Goal: Check status

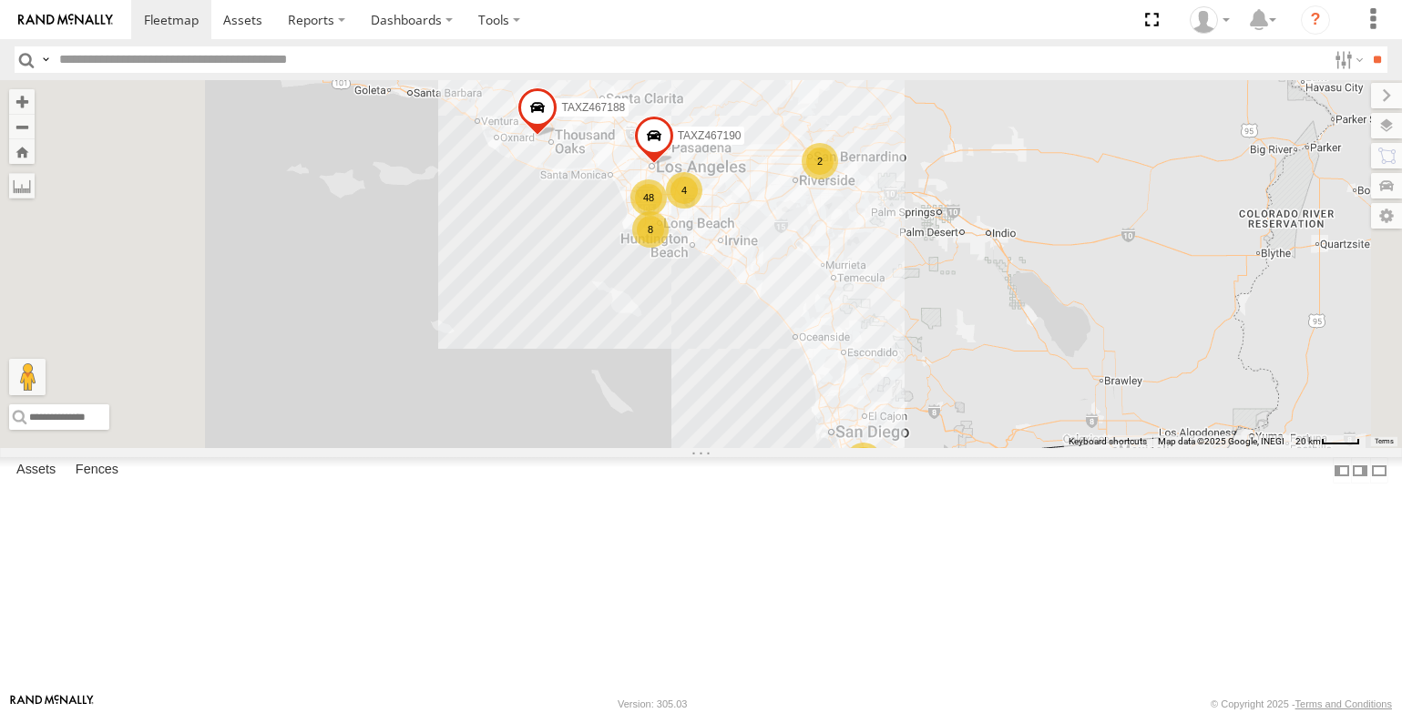
click at [0, 0] on div "T-1678/ [PERSON_NAME]" at bounding box center [0, 0] width 0 height 0
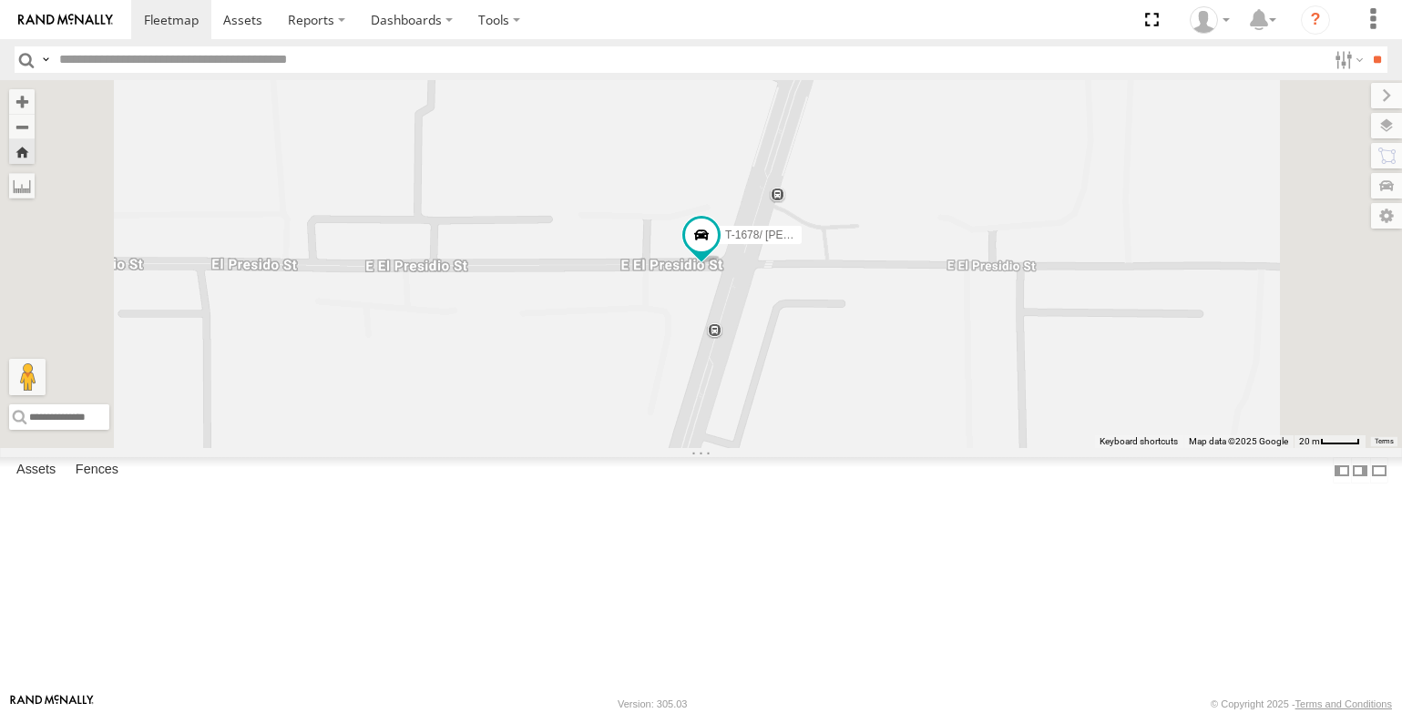
click at [0, 0] on div "T-1678/ [PERSON_NAME] FCL" at bounding box center [0, 0] width 0 height 0
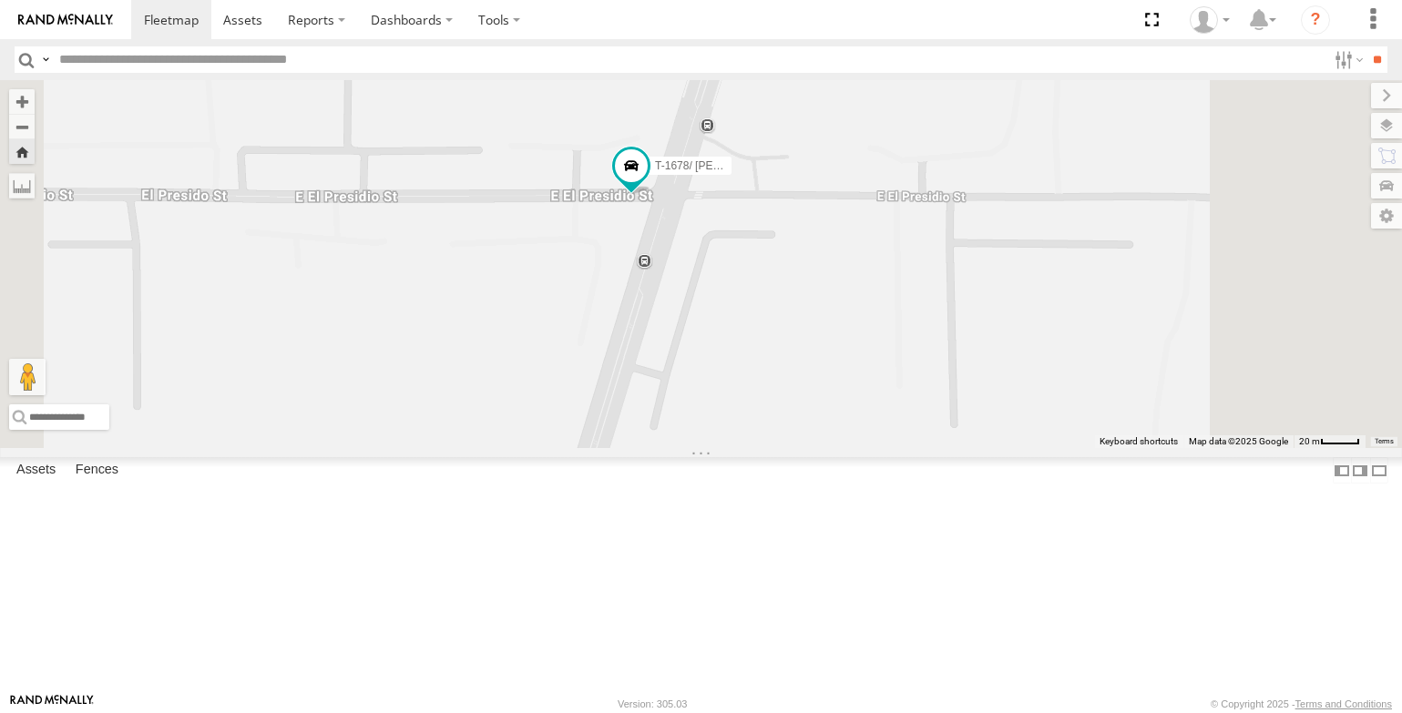
click at [755, 181] on div "T-1678/ [PERSON_NAME]" at bounding box center [701, 264] width 1402 height 368
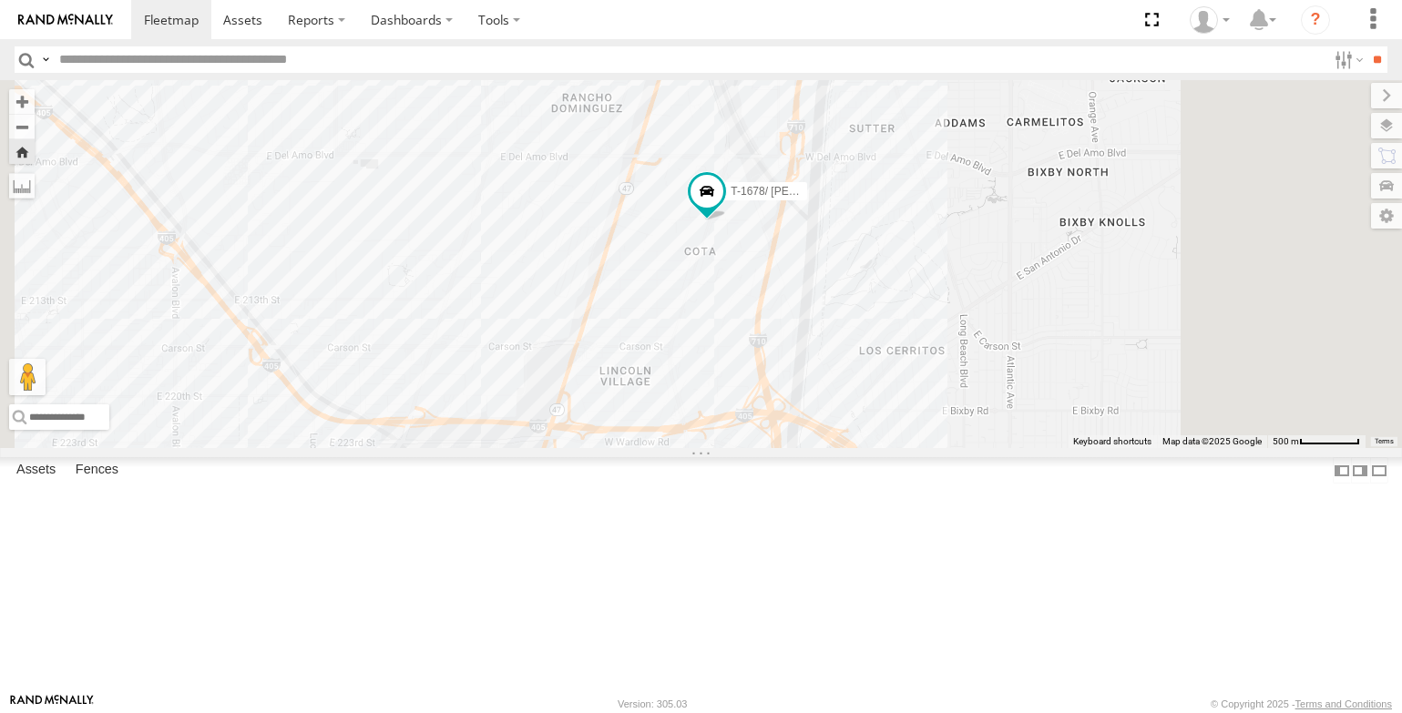
drag, startPoint x: 951, startPoint y: 365, endPoint x: 927, endPoint y: 437, distance: 75.8
click at [927, 437] on div "T-1678/ [PERSON_NAME]" at bounding box center [701, 264] width 1402 height 368
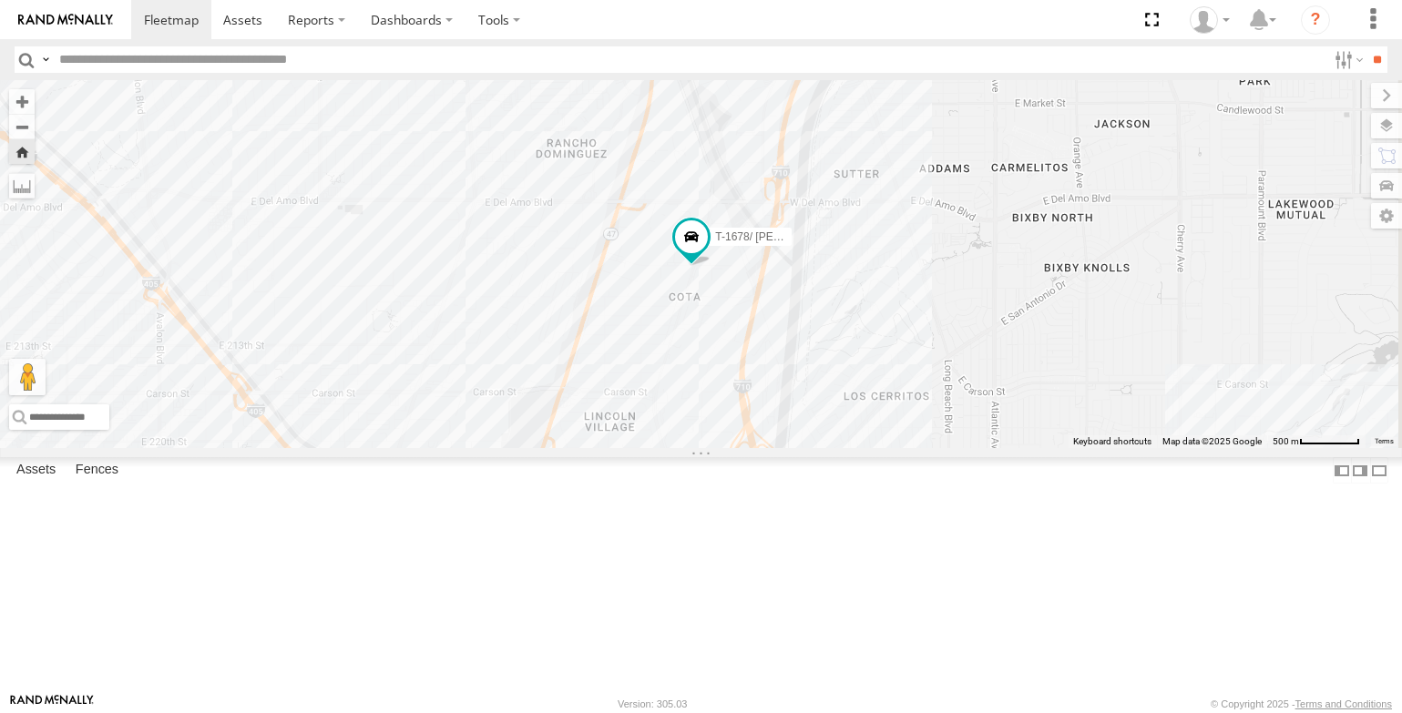
drag, startPoint x: 922, startPoint y: 422, endPoint x: 917, endPoint y: 446, distance: 25.0
click at [917, 446] on div "T-1678/ [PERSON_NAME]" at bounding box center [701, 264] width 1402 height 368
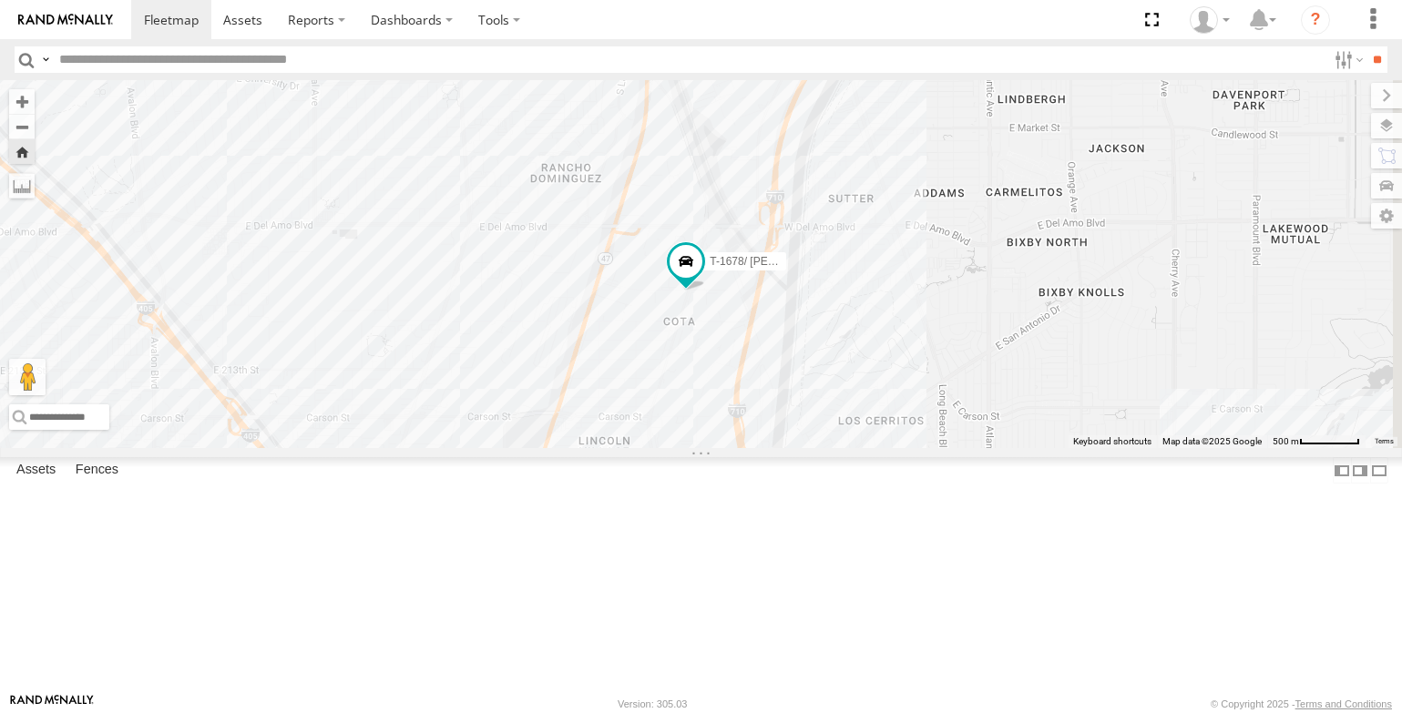
click at [978, 324] on div "T-1678/ [PERSON_NAME]" at bounding box center [701, 264] width 1402 height 368
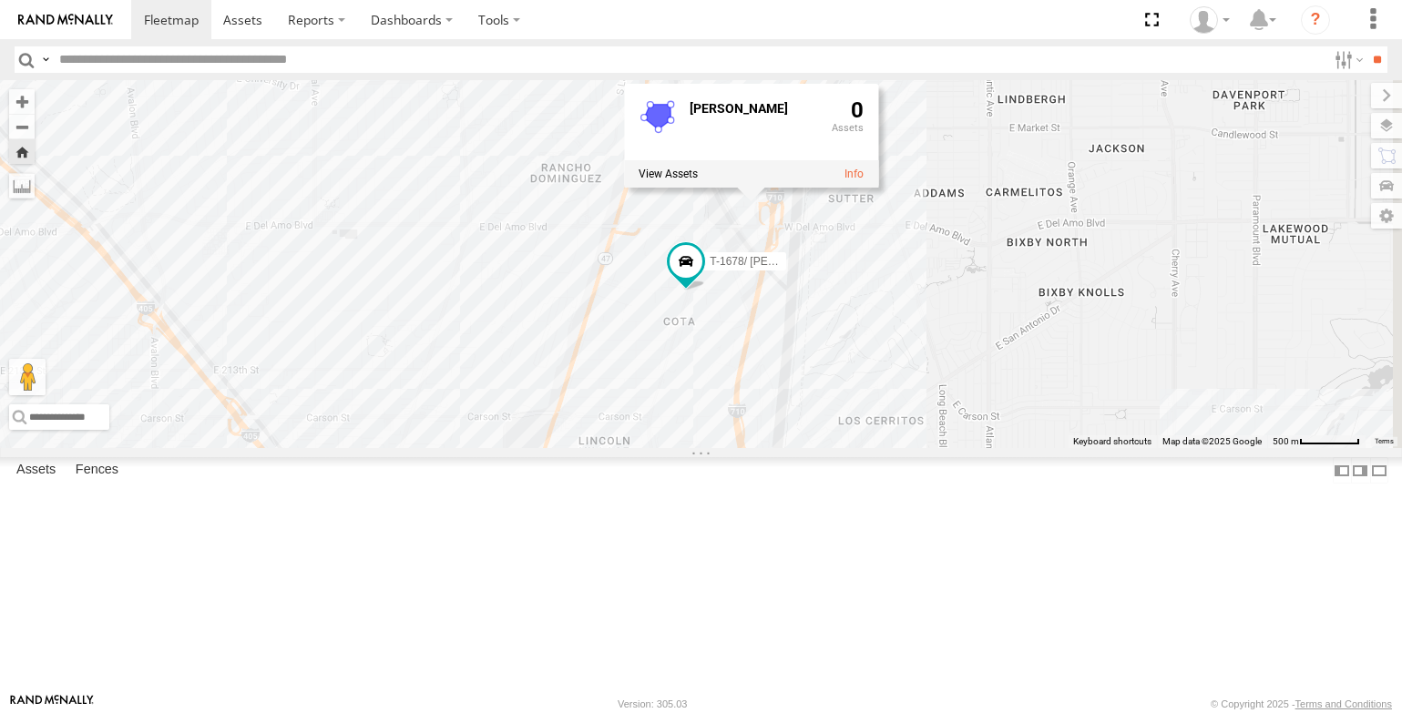
click at [961, 160] on div "T-1678/ [PERSON_NAME] 0" at bounding box center [701, 264] width 1402 height 368
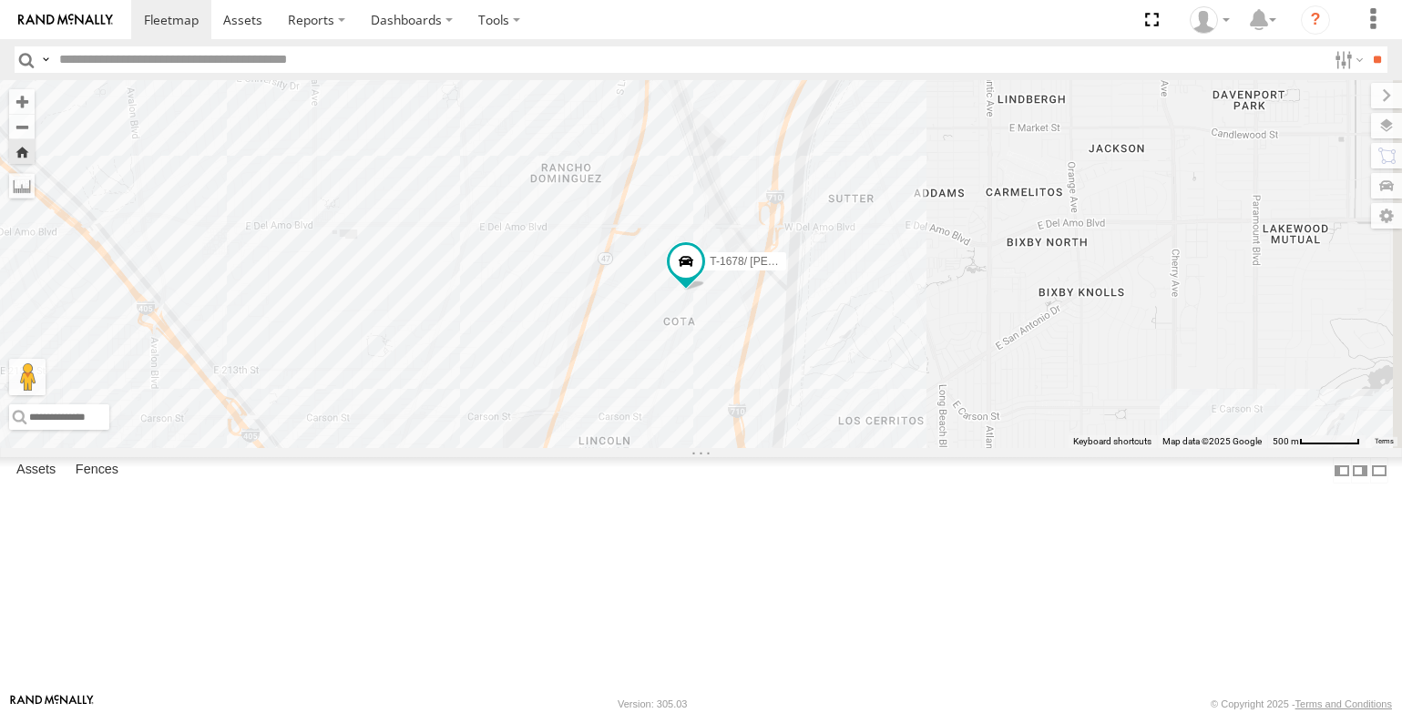
click at [999, 257] on div "T-1678/ [PERSON_NAME]" at bounding box center [701, 264] width 1402 height 368
click at [980, 105] on div "T-1678/ [PERSON_NAME] EMPIRE CONTAINER FREIGHT 0" at bounding box center [701, 264] width 1402 height 368
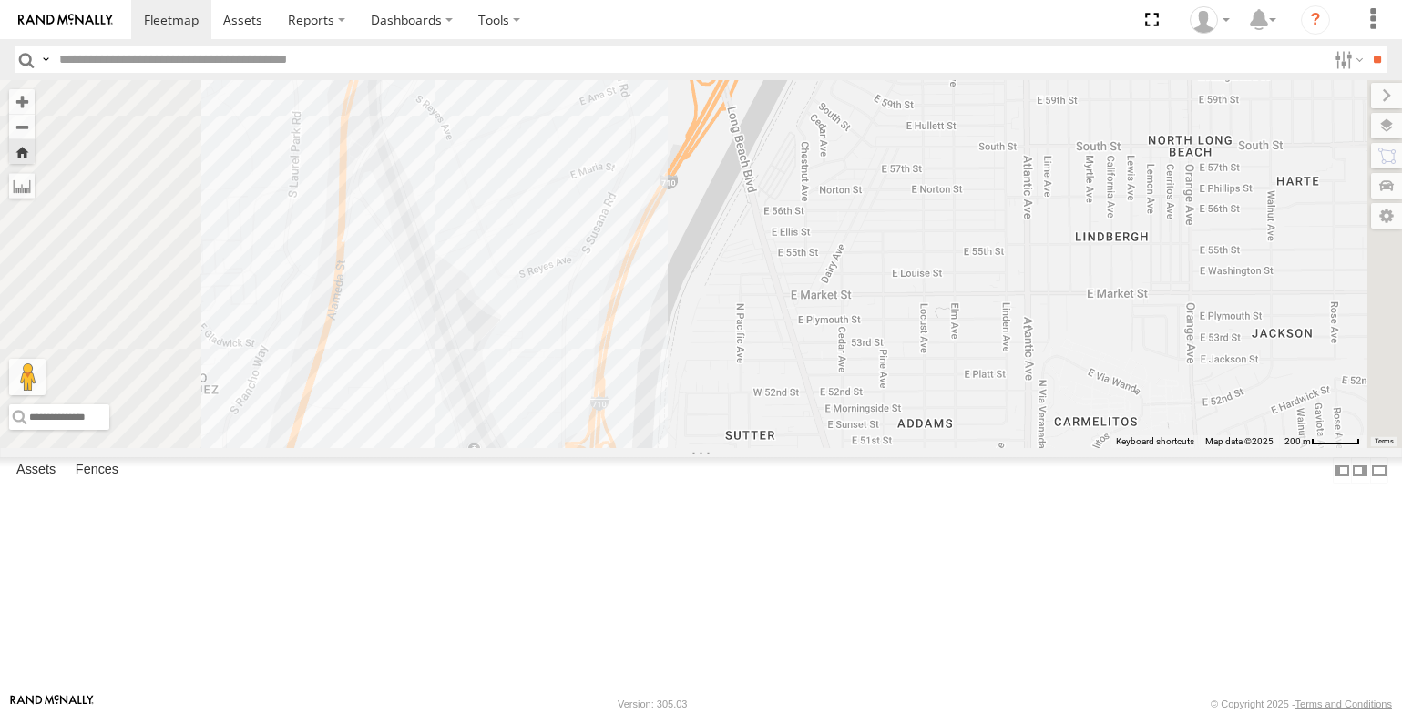
drag, startPoint x: 954, startPoint y: 333, endPoint x: 954, endPoint y: 445, distance: 112.0
click at [954, 445] on div "T-1678/ [PERSON_NAME]" at bounding box center [701, 264] width 1402 height 368
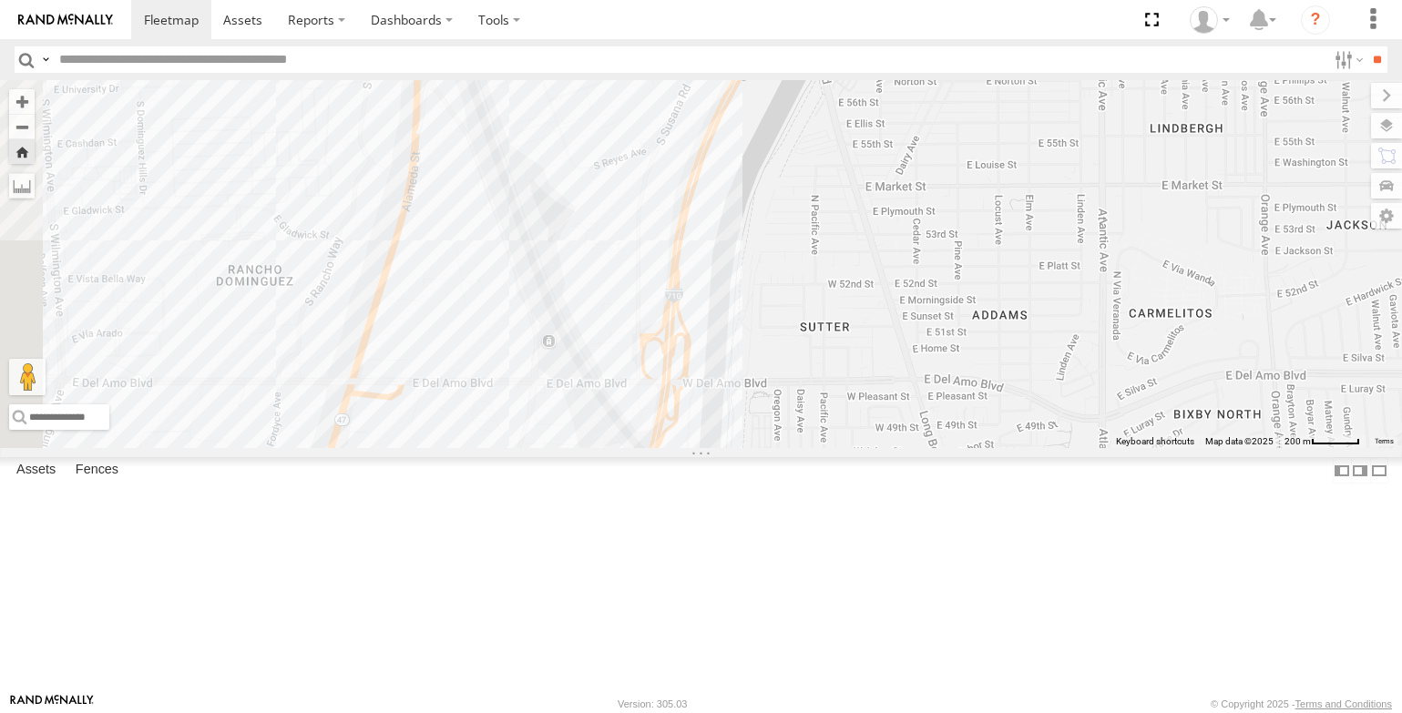
drag, startPoint x: 912, startPoint y: 475, endPoint x: 986, endPoint y: 366, distance: 131.6
click at [986, 366] on div "T-1678/ [PERSON_NAME]" at bounding box center [701, 264] width 1402 height 368
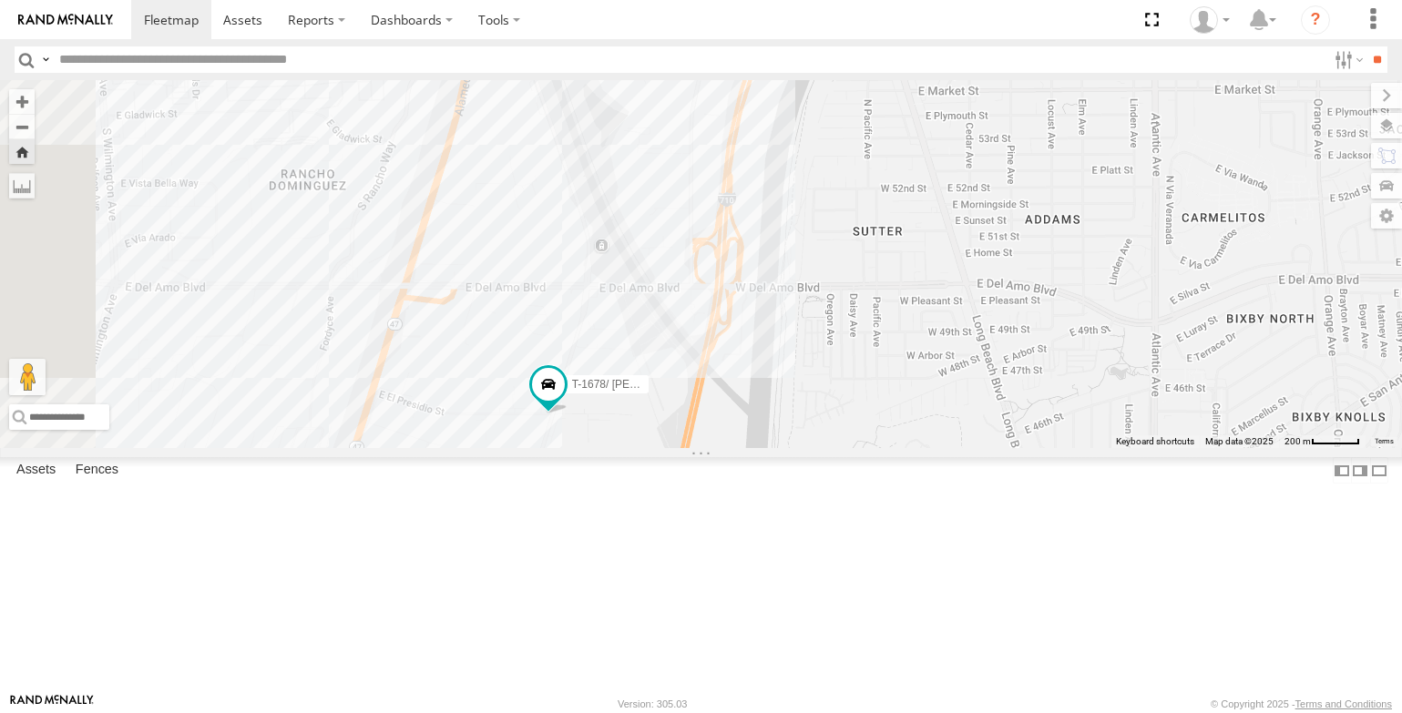
drag, startPoint x: 986, startPoint y: 366, endPoint x: 1041, endPoint y: 270, distance: 110.9
click at [1041, 270] on div "T-1678/ [PERSON_NAME]" at bounding box center [701, 264] width 1402 height 368
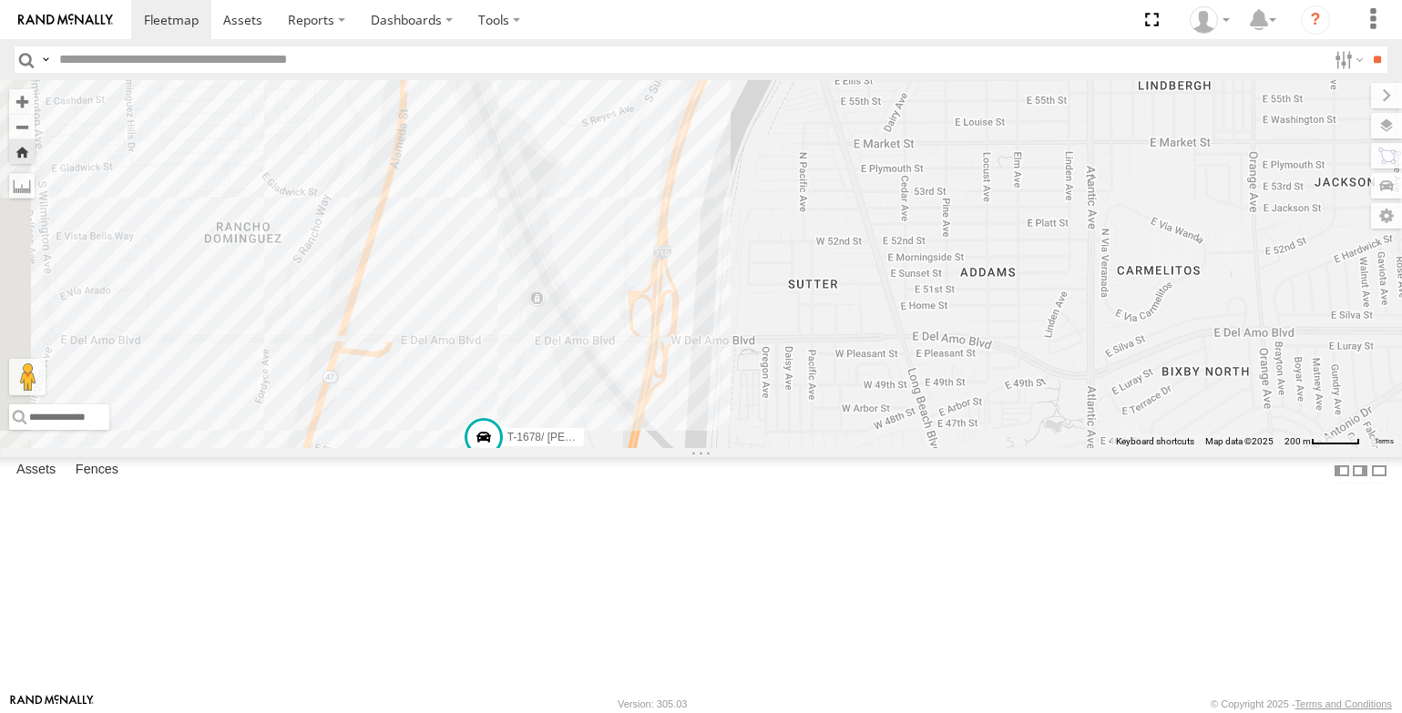
drag, startPoint x: 1020, startPoint y: 272, endPoint x: 953, endPoint y: 329, distance: 87.9
click at [953, 329] on div "T-1678/ [PERSON_NAME]" at bounding box center [701, 264] width 1402 height 368
click at [0, 0] on div "FCL" at bounding box center [0, 0] width 0 height 0
